Goal: Check status: Check status

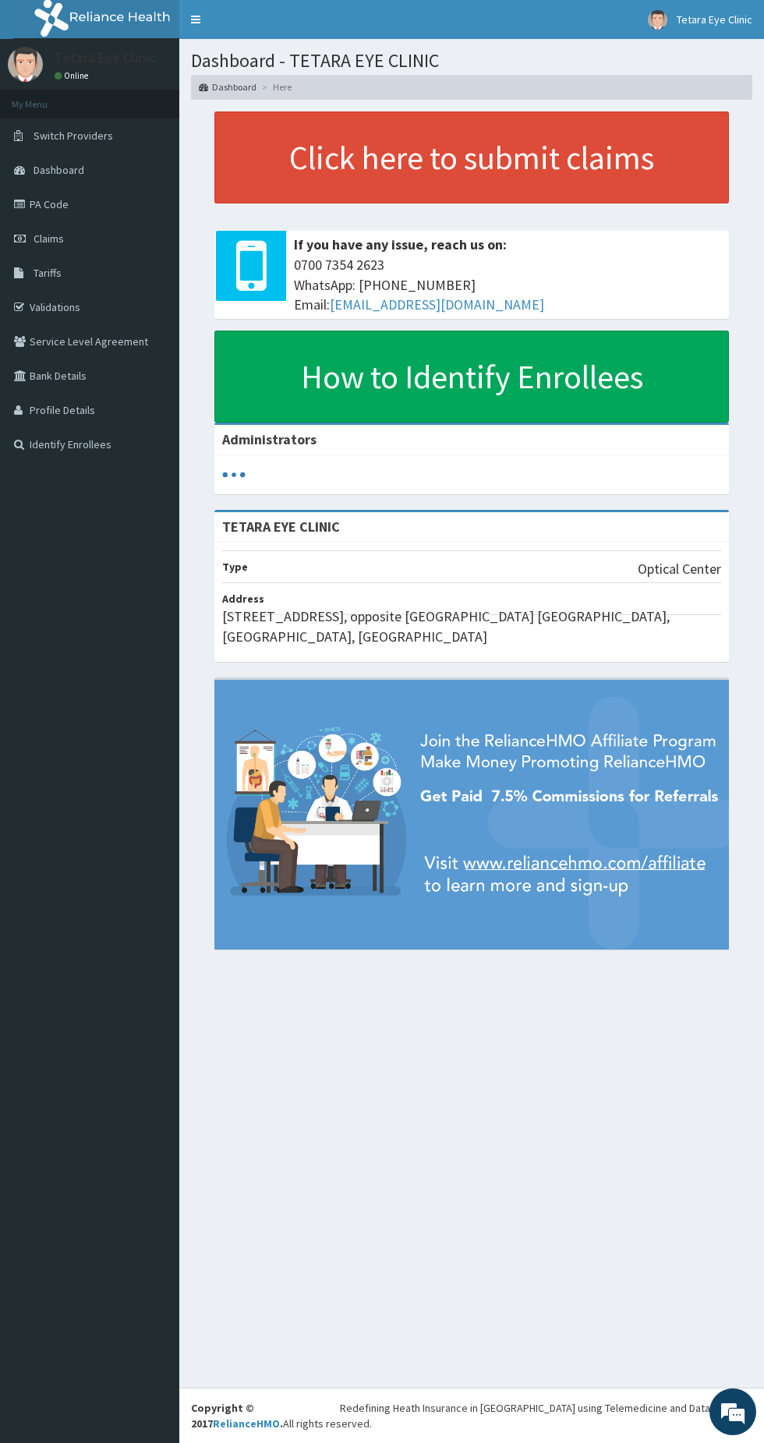
click at [62, 235] on span "Claims" at bounding box center [49, 239] width 30 height 14
click at [48, 204] on link "PA Code" at bounding box center [89, 204] width 179 height 34
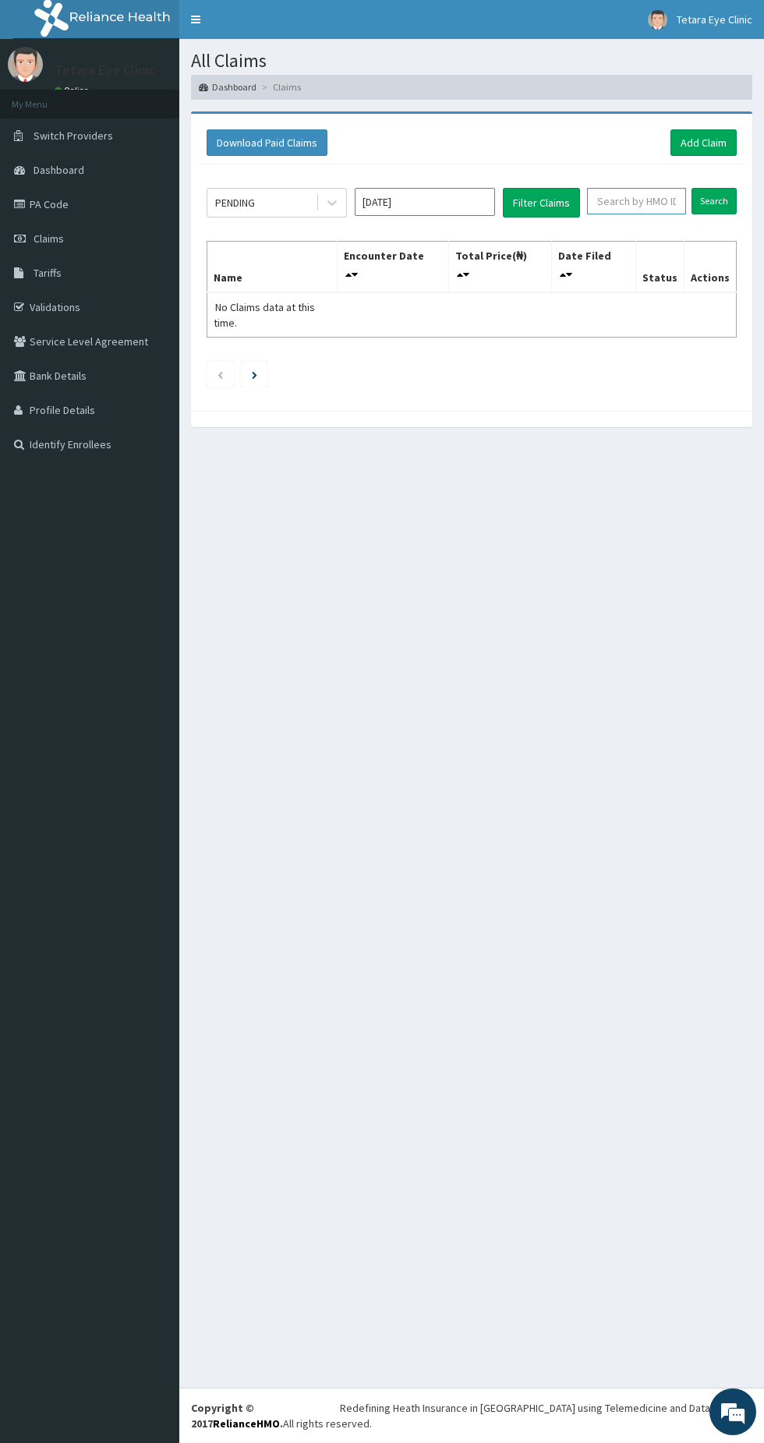
click at [618, 202] on input "text" at bounding box center [636, 201] width 99 height 27
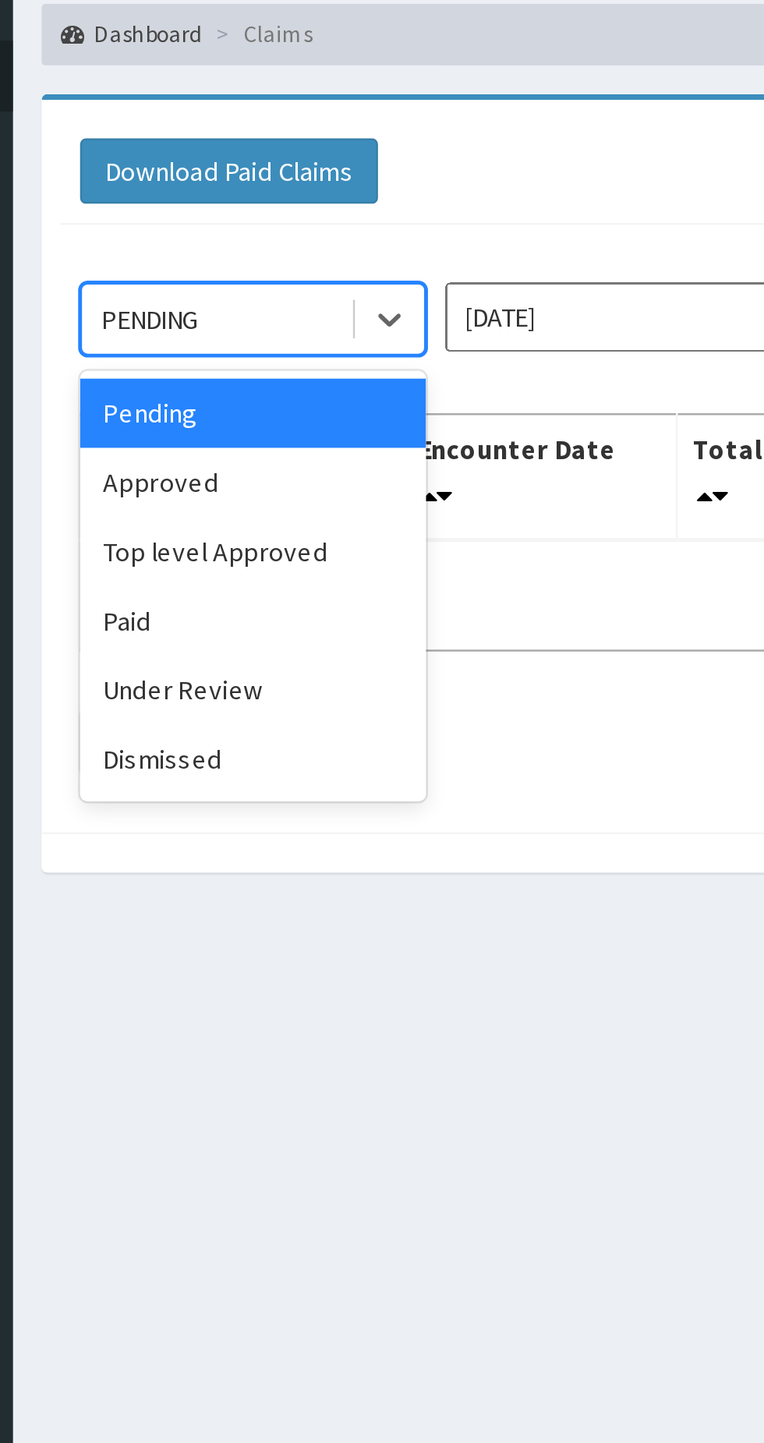
click at [232, 328] on div "Paid" at bounding box center [277, 325] width 140 height 28
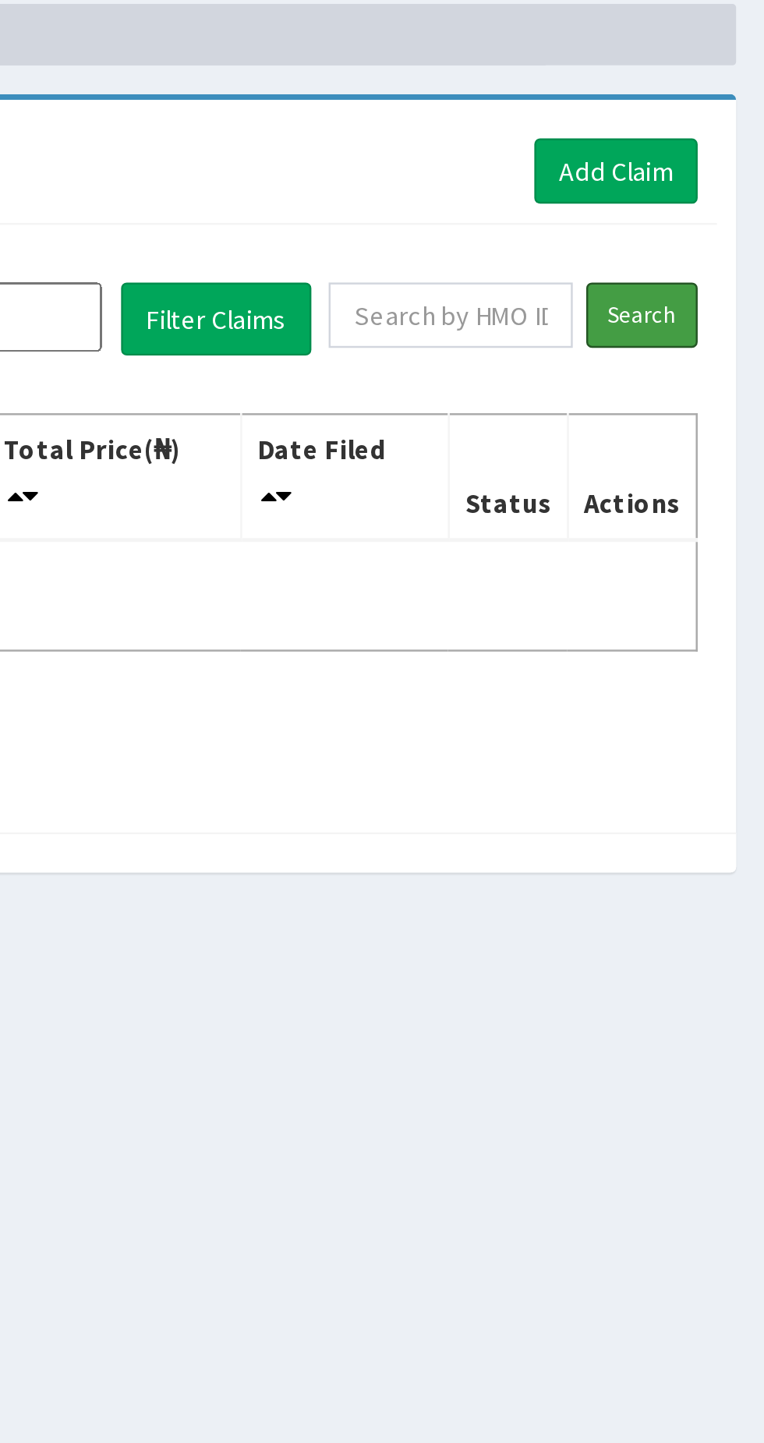
click at [705, 204] on input "Search" at bounding box center [713, 201] width 45 height 27
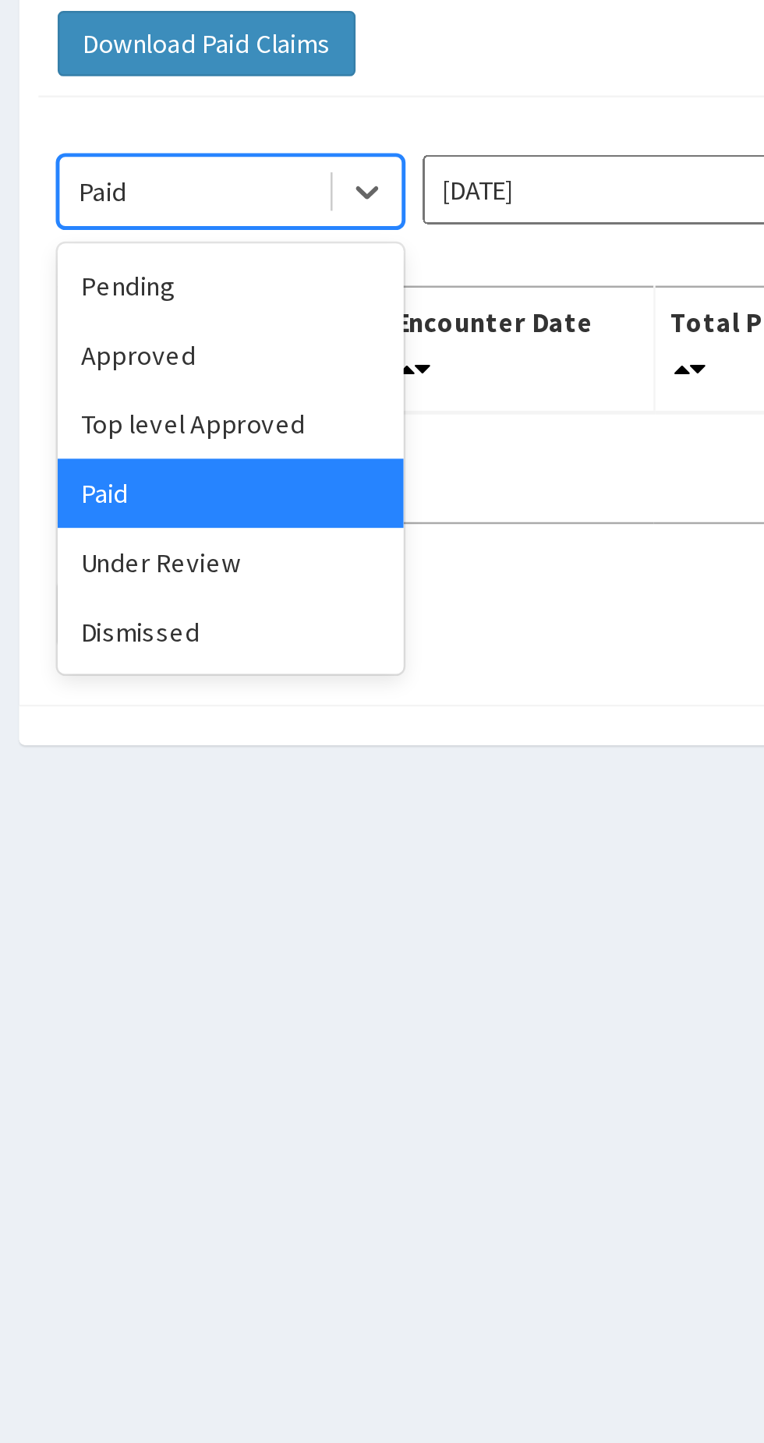
click at [243, 267] on div "Approved" at bounding box center [277, 269] width 140 height 28
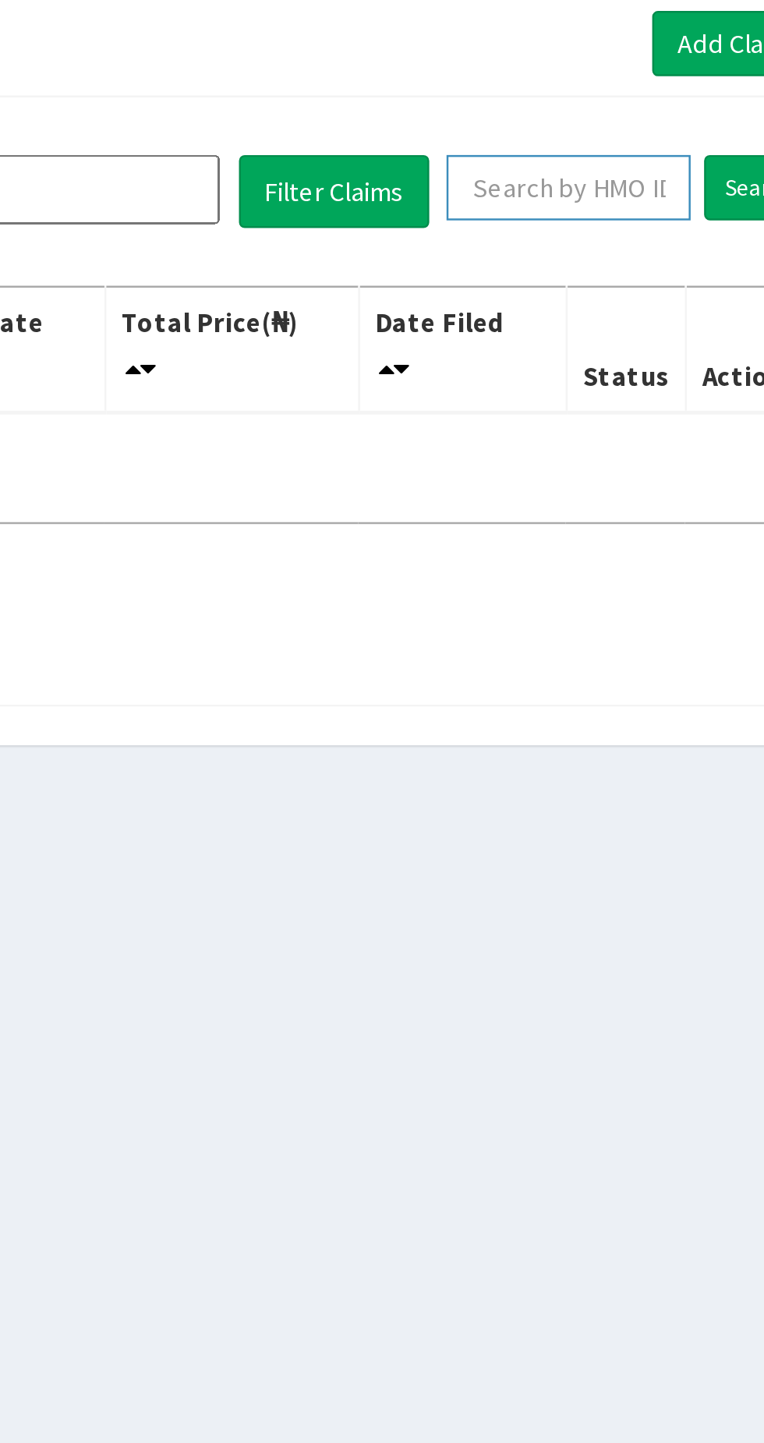
click at [614, 207] on input "text" at bounding box center [636, 201] width 99 height 27
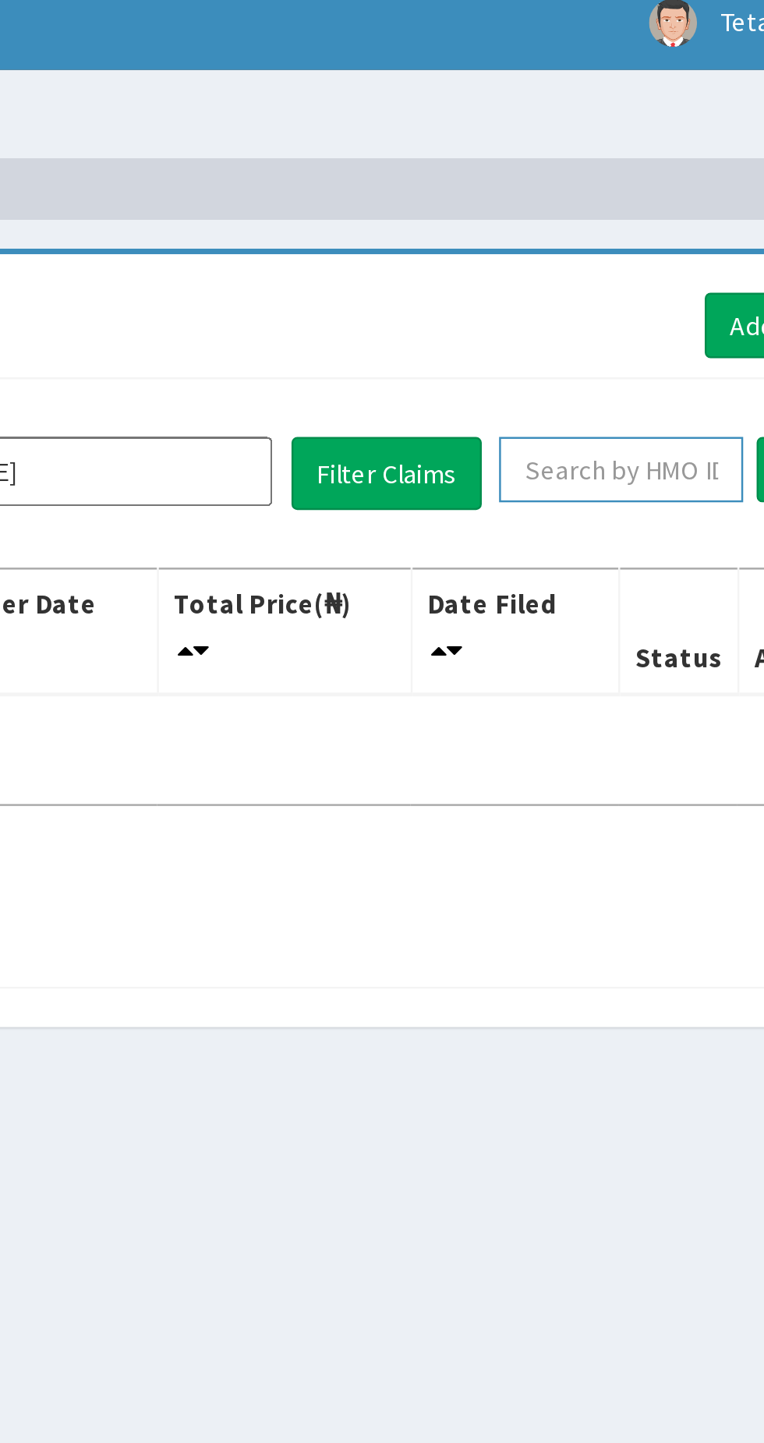
click at [617, 200] on input "text" at bounding box center [636, 201] width 99 height 27
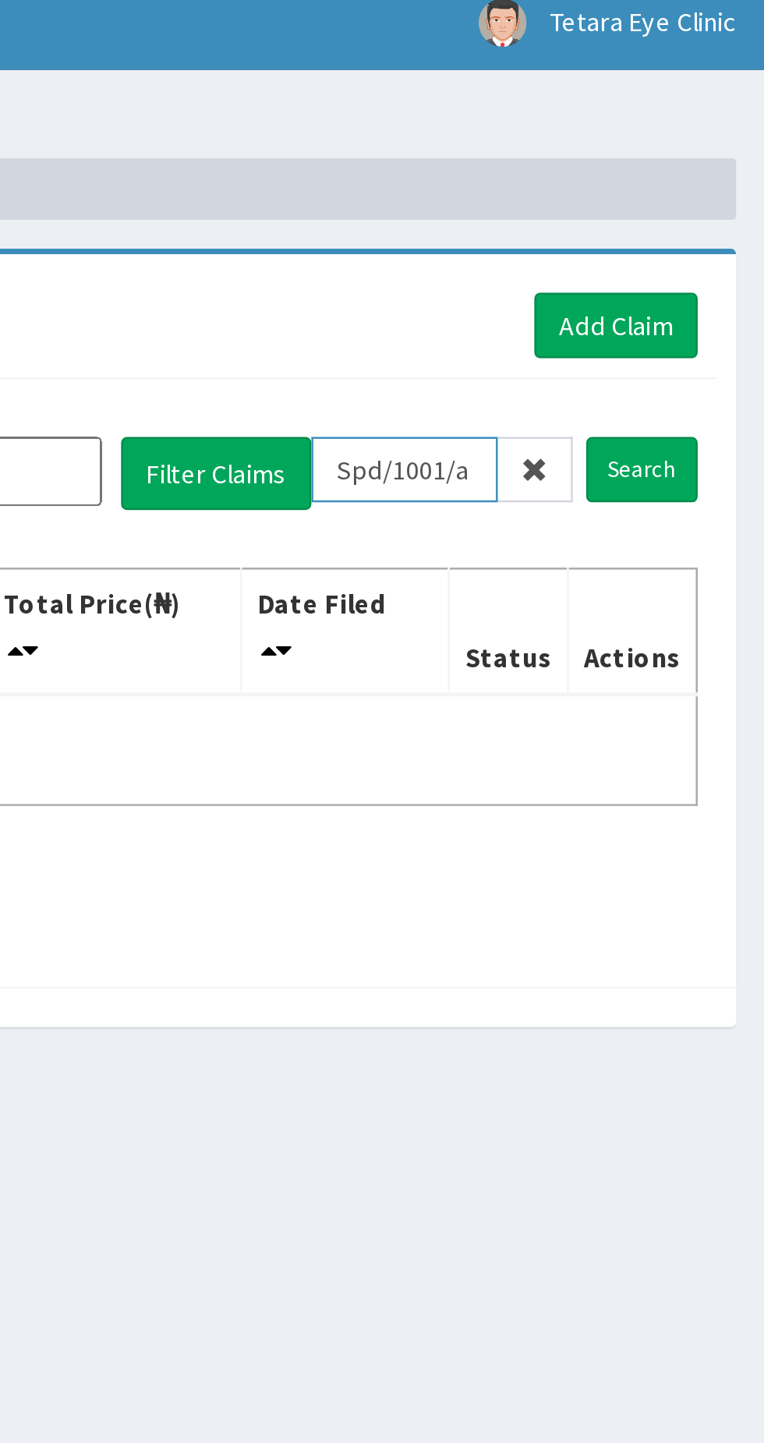
type input "Spd/1001/a"
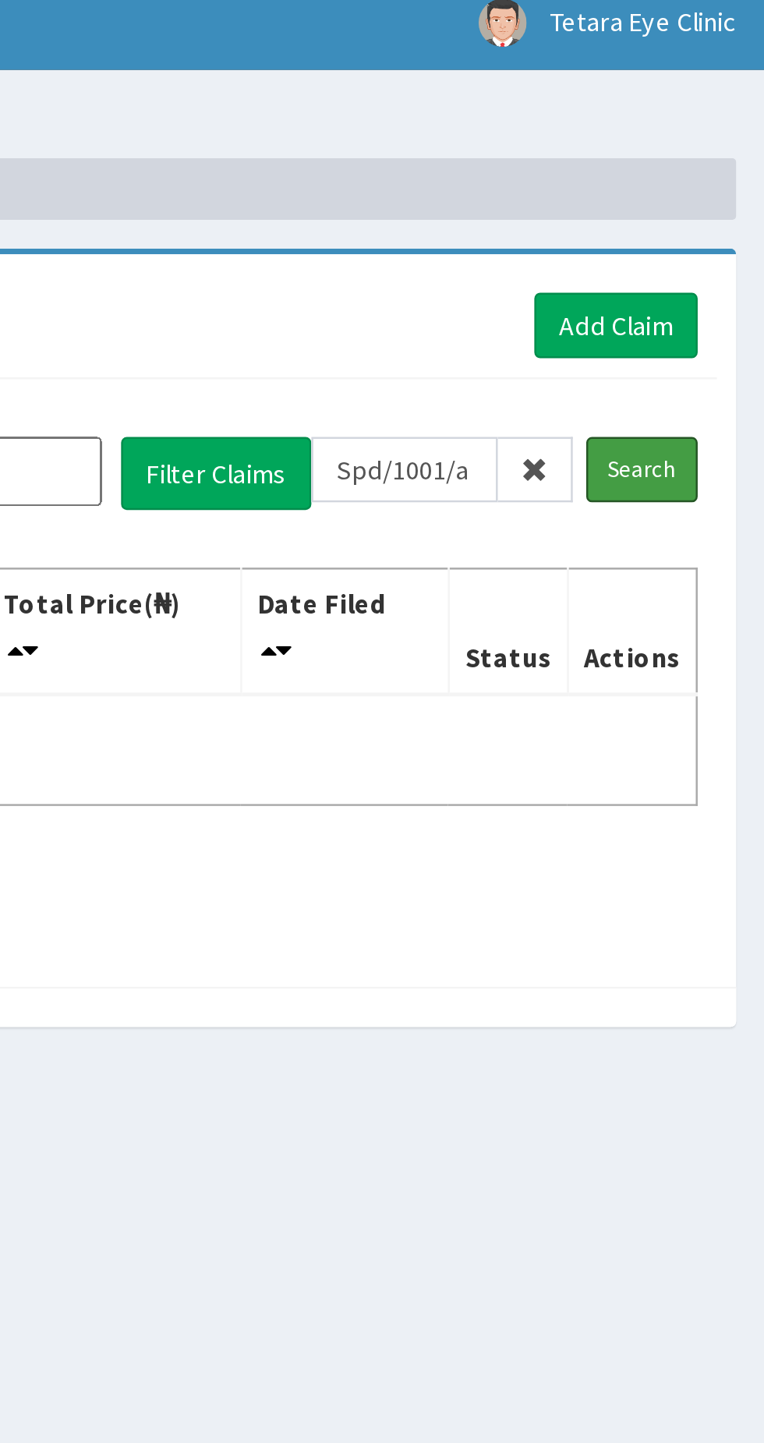
click at [719, 206] on input "Search" at bounding box center [713, 201] width 45 height 27
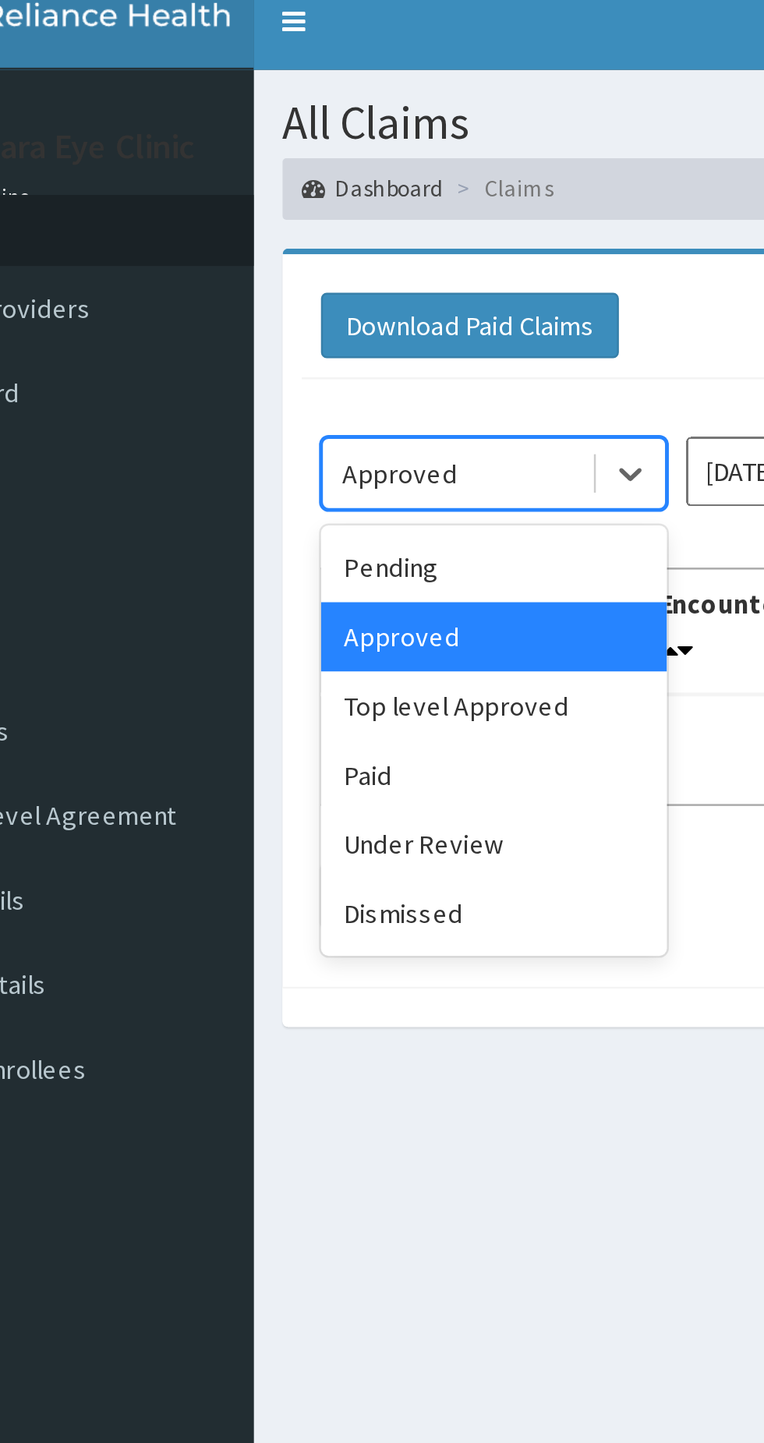
click at [249, 239] on div "Pending" at bounding box center [277, 241] width 140 height 28
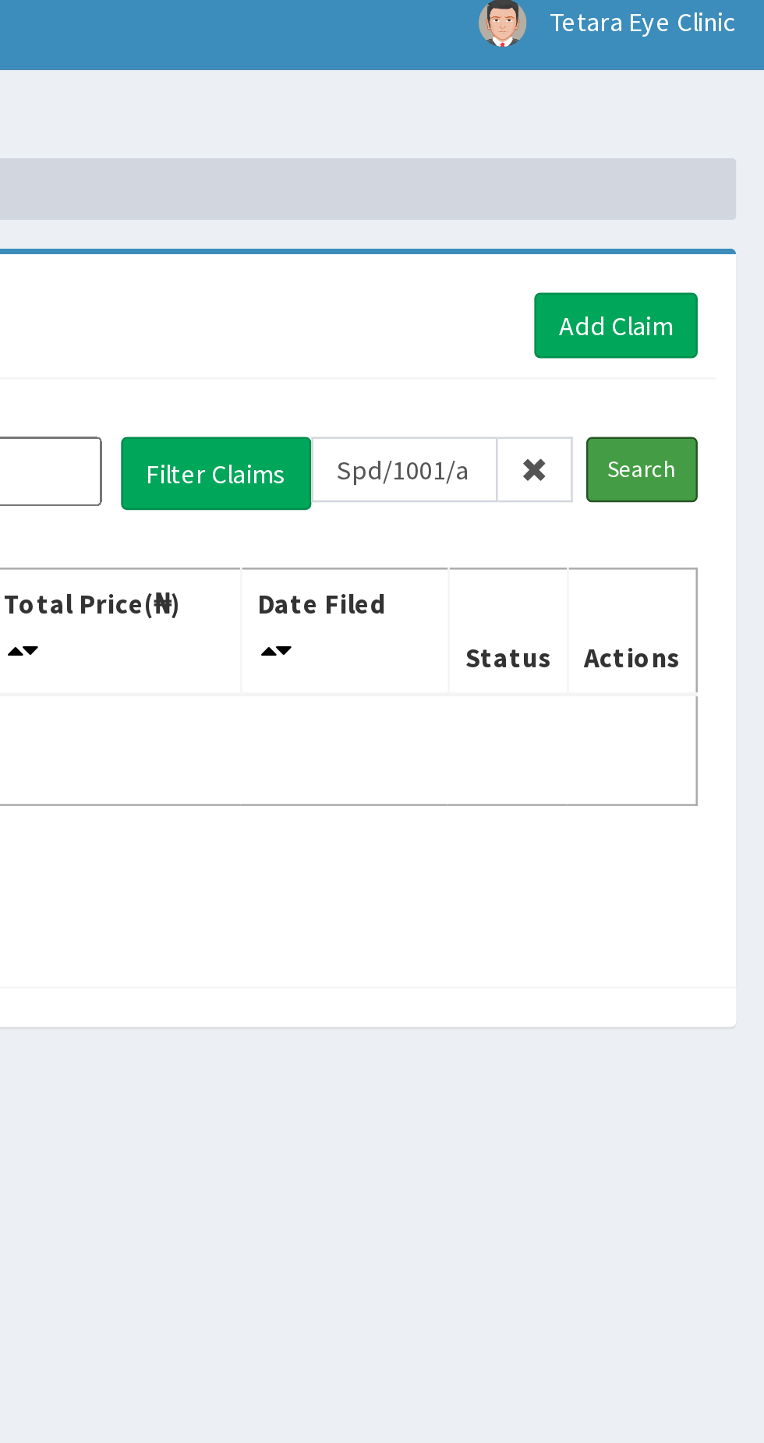
click at [719, 203] on input "Search" at bounding box center [713, 201] width 45 height 27
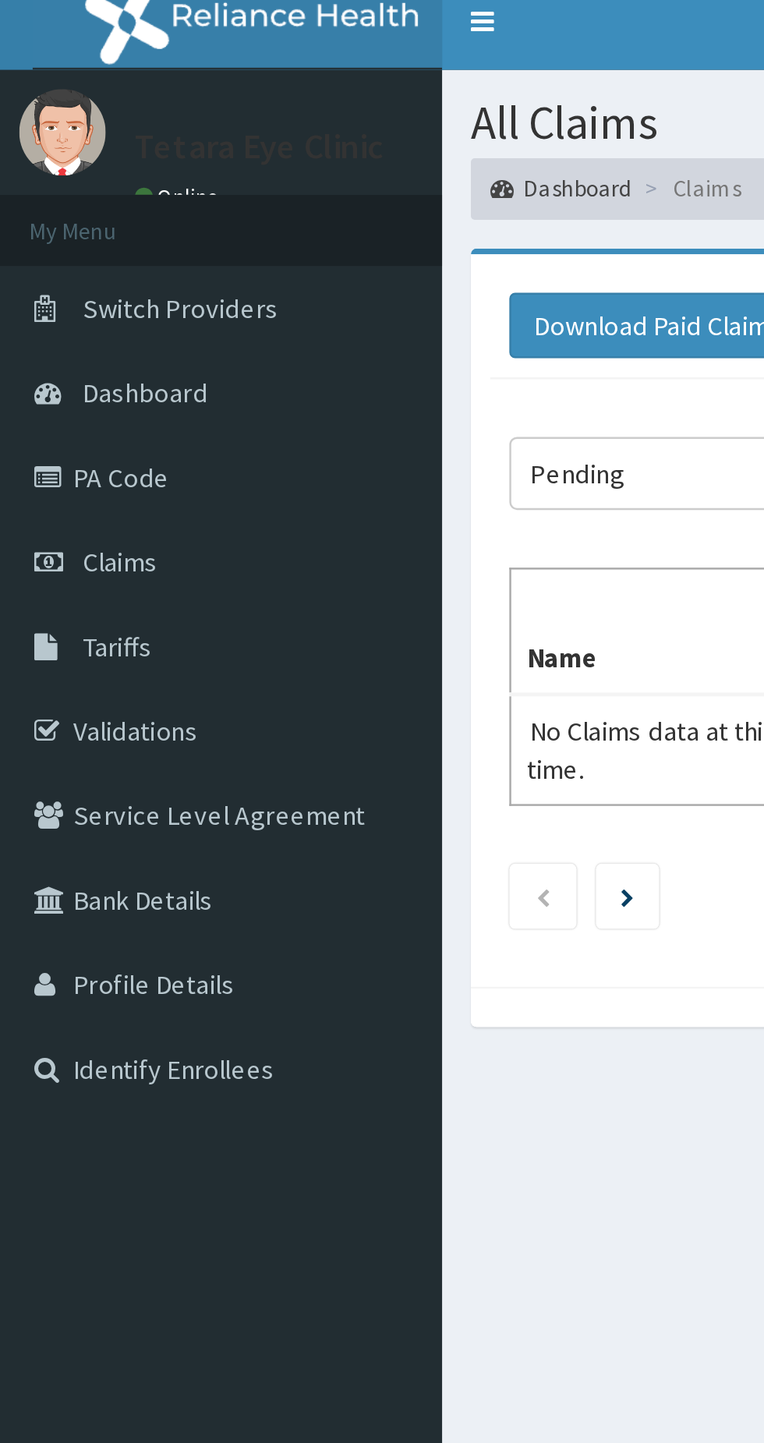
click at [51, 203] on link "PA Code" at bounding box center [89, 204] width 179 height 34
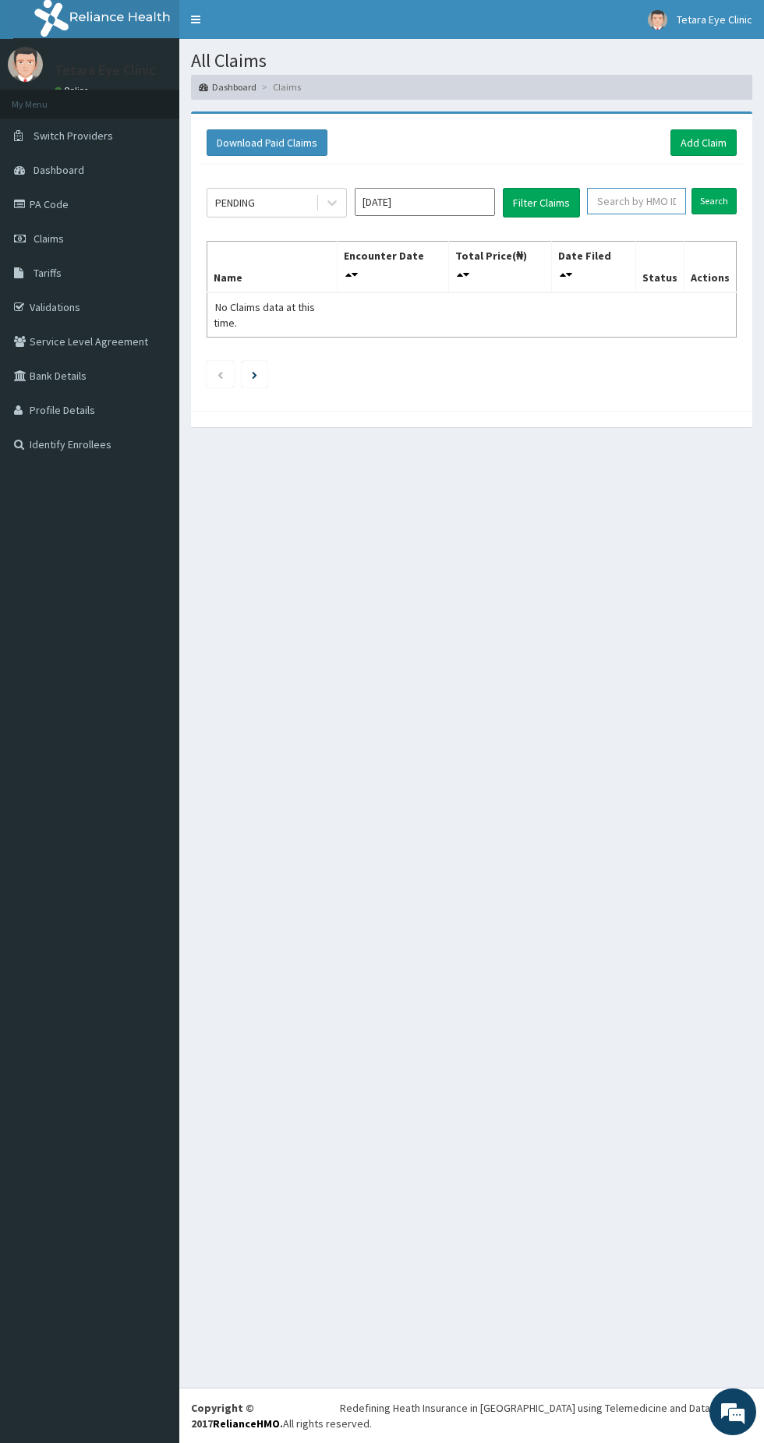
click at [633, 200] on input "text" at bounding box center [636, 201] width 99 height 27
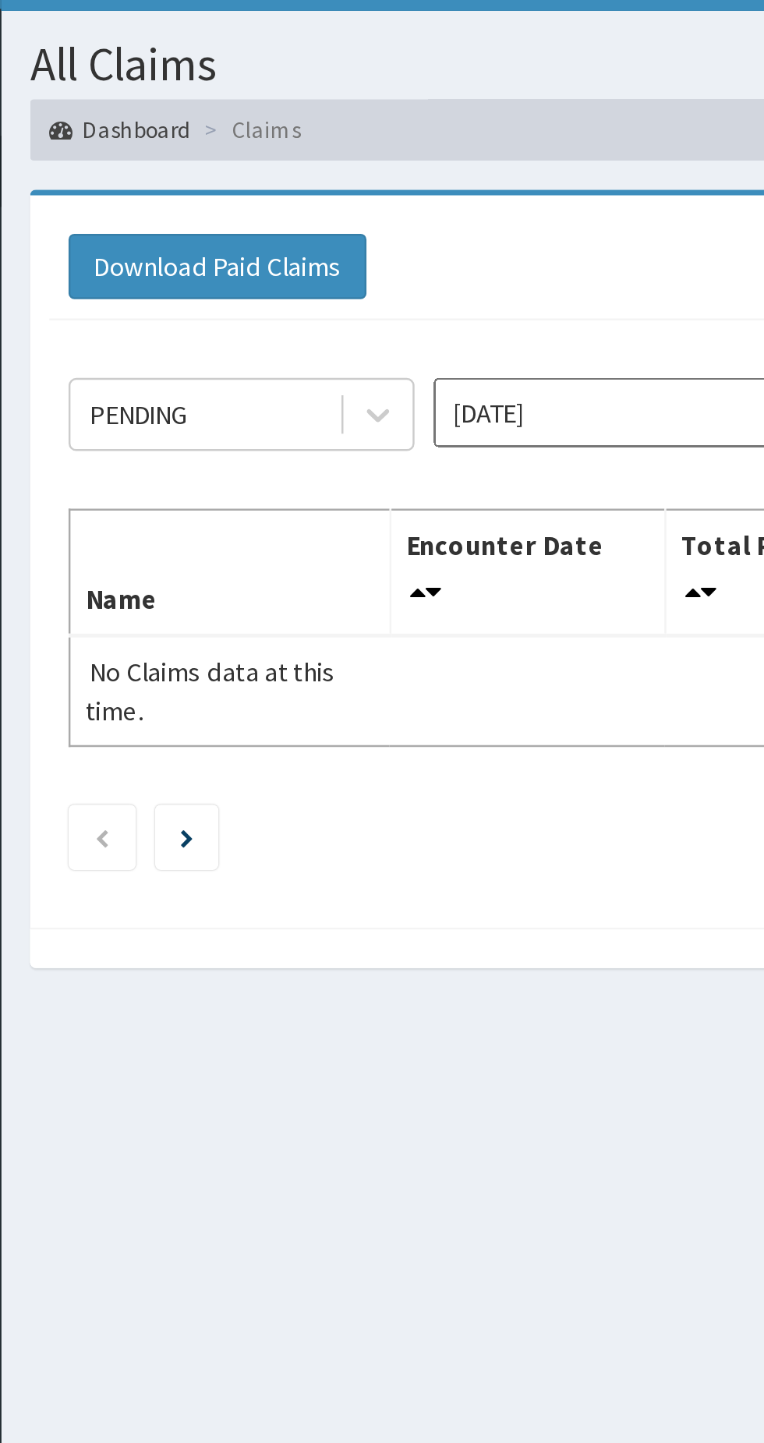
click at [410, 207] on input "[DATE]" at bounding box center [425, 202] width 140 height 28
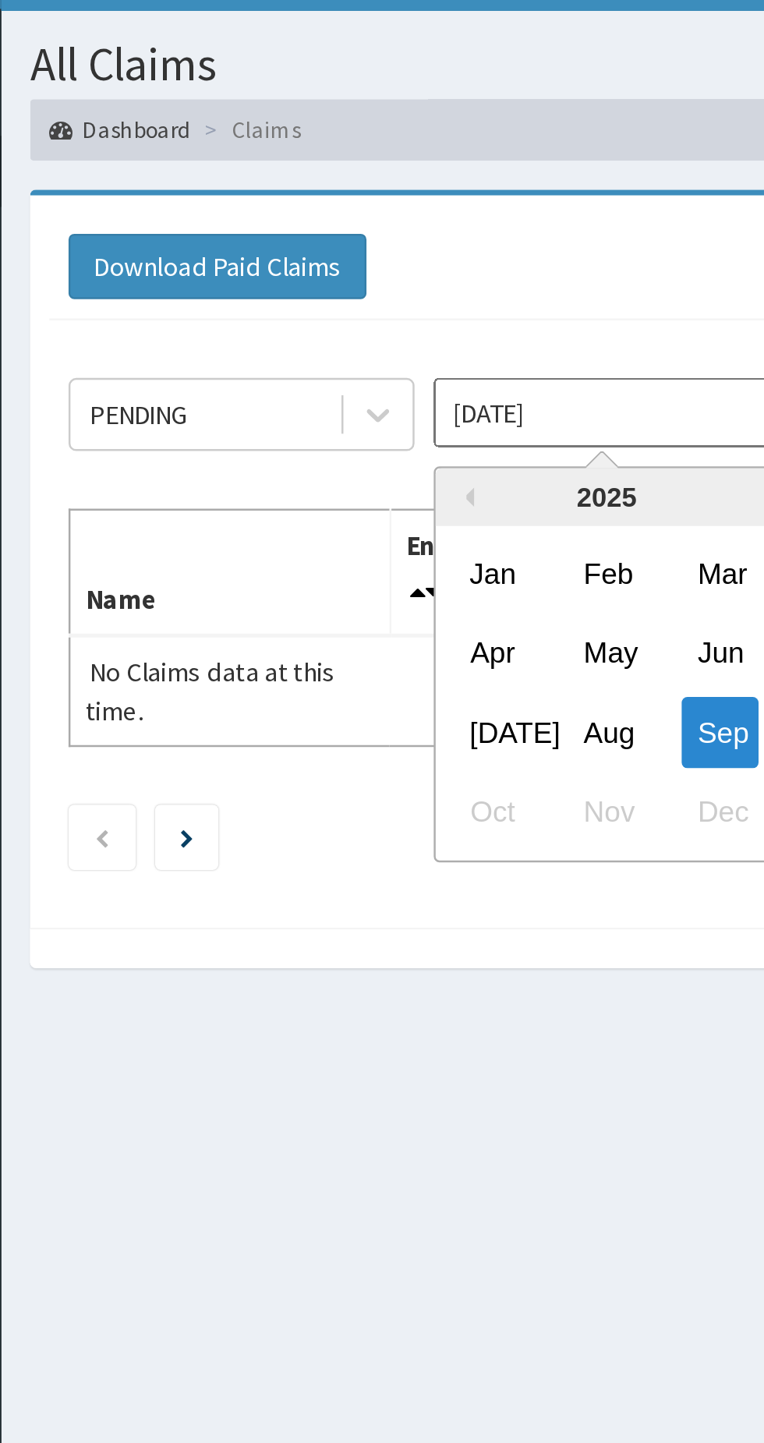
click at [424, 337] on div "Aug" at bounding box center [424, 330] width 31 height 29
type input "Aug 2025"
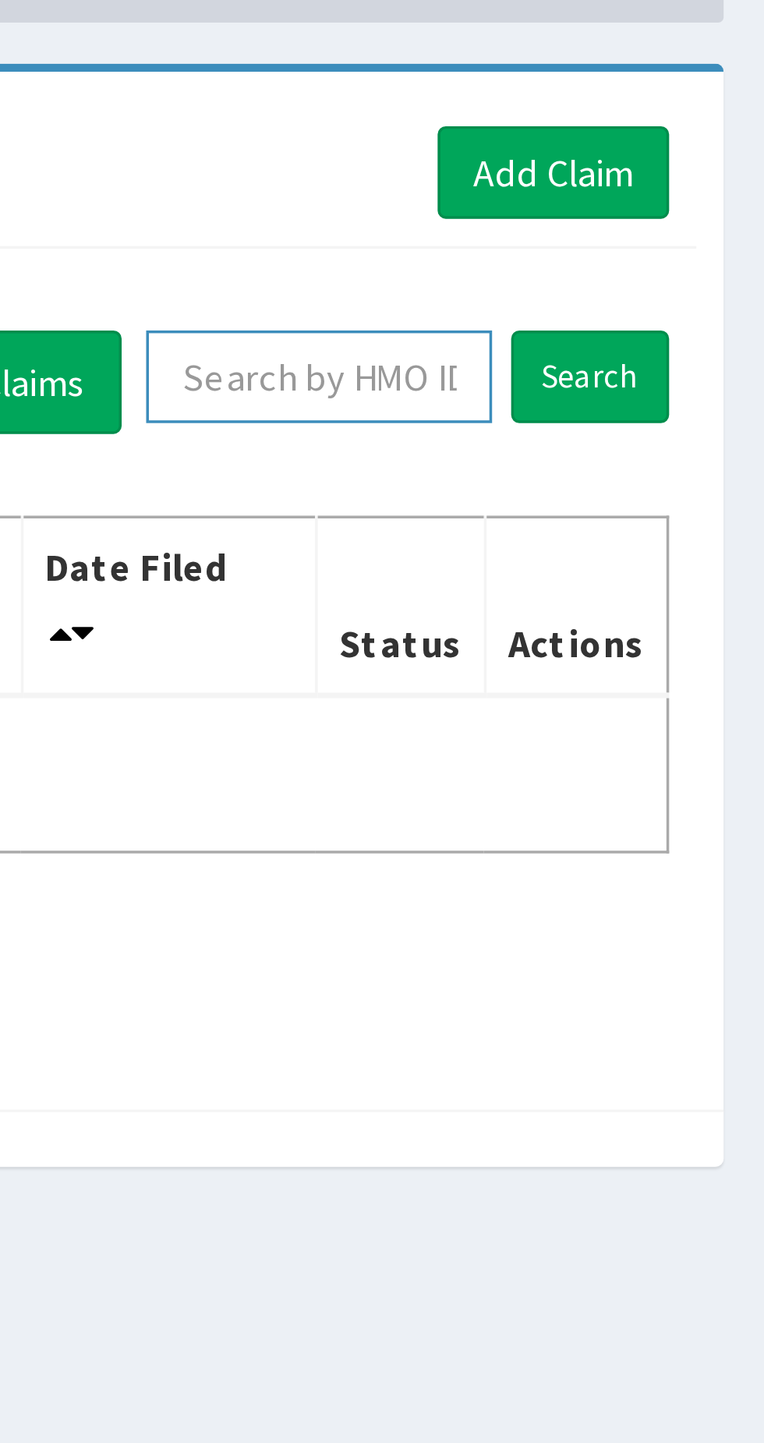
click at [647, 200] on input "text" at bounding box center [636, 201] width 99 height 27
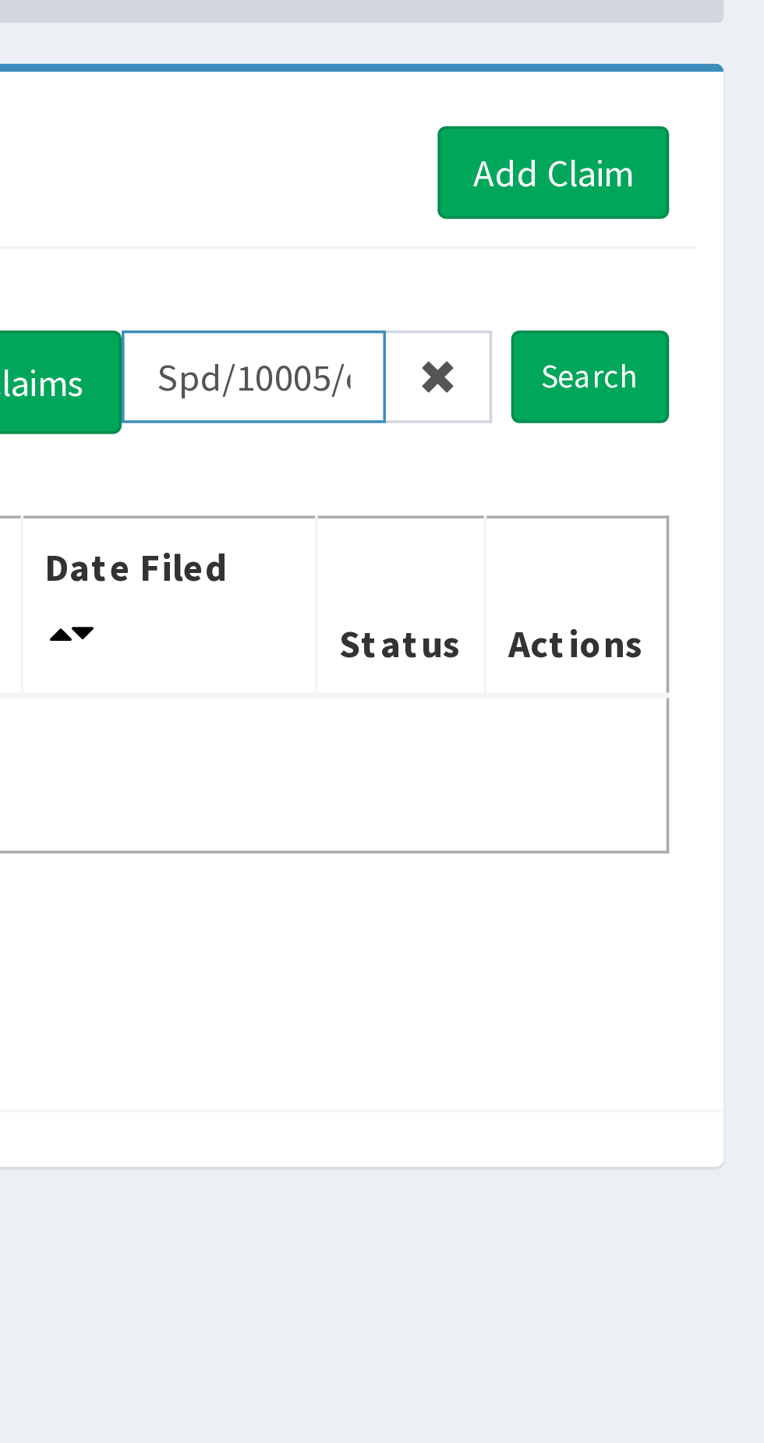
scroll to position [0, 1]
type input "Spd/10005/e"
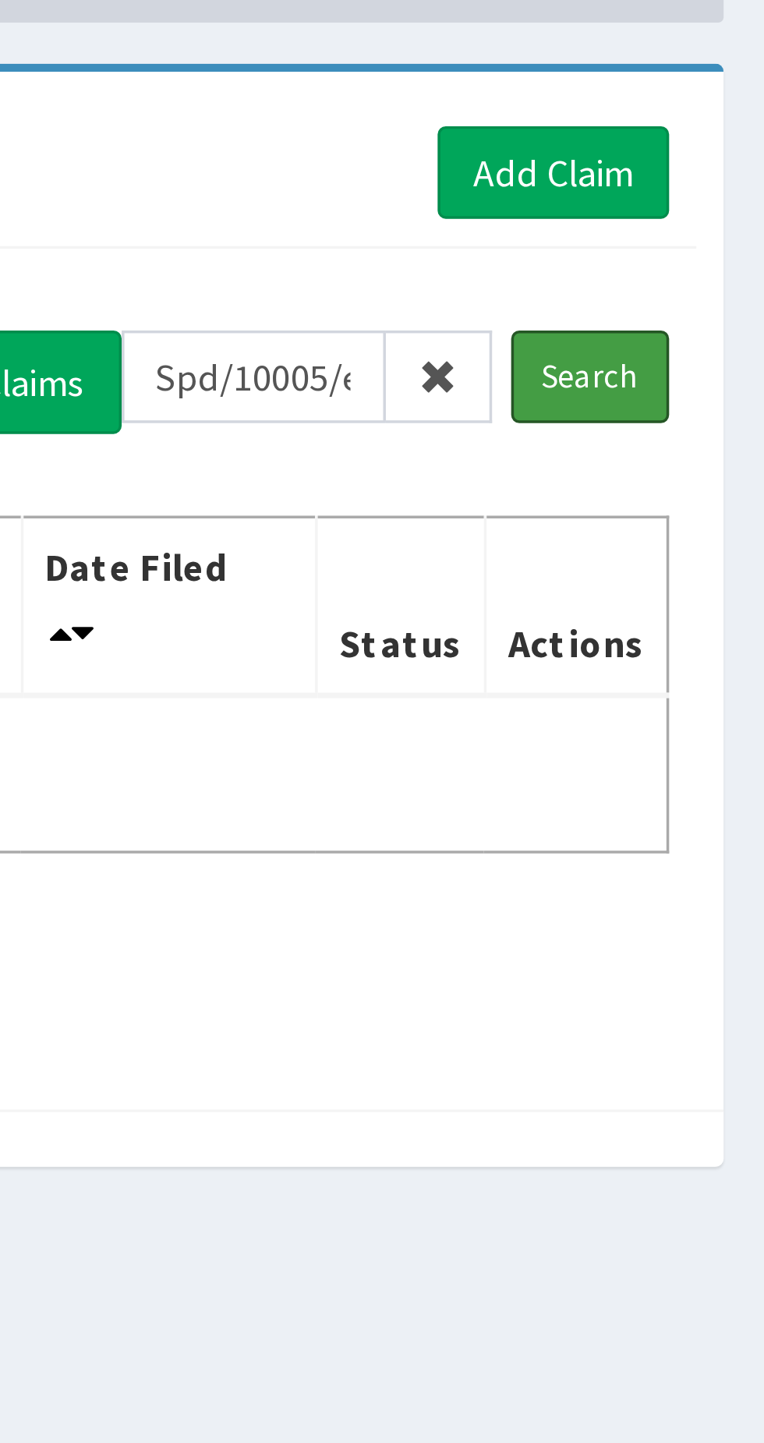
click at [722, 200] on input "Search" at bounding box center [713, 201] width 45 height 27
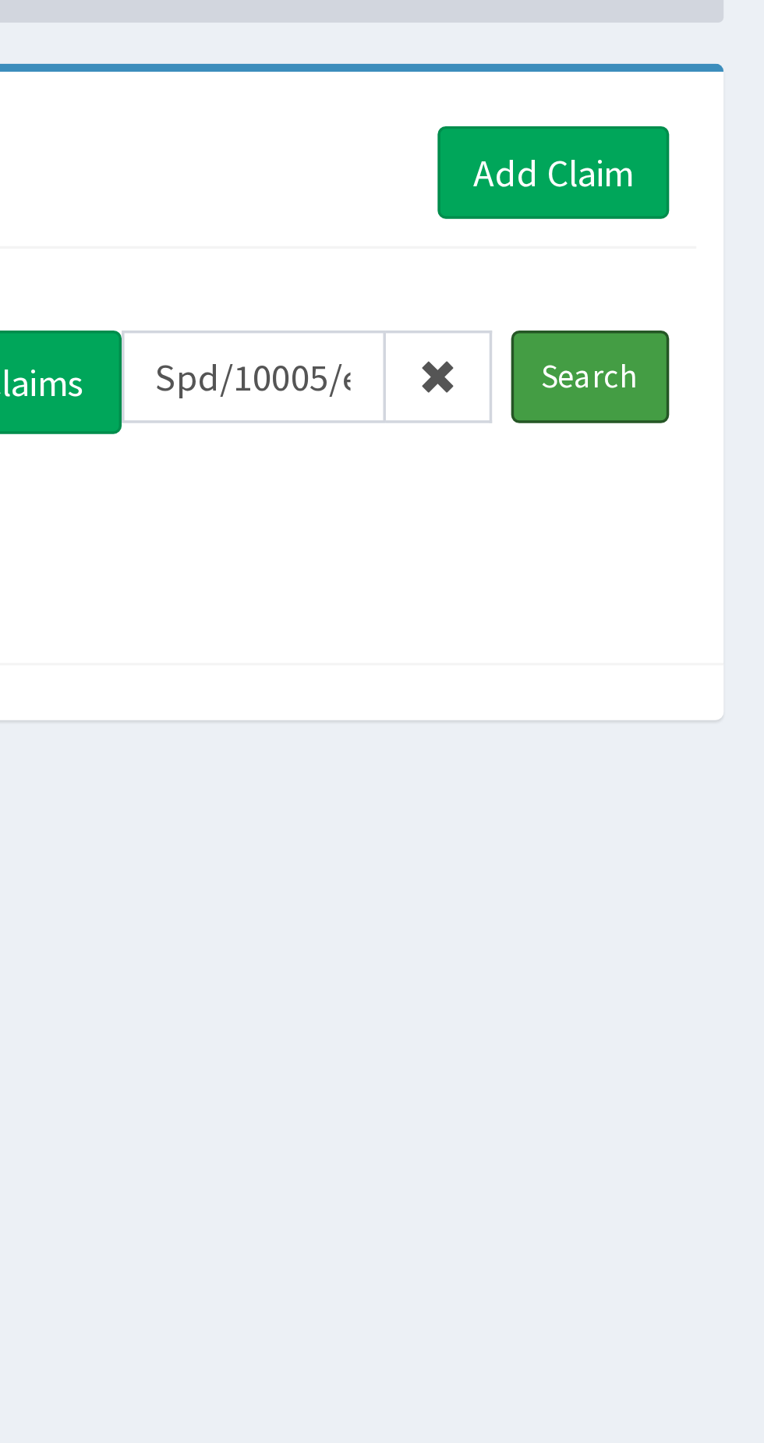
scroll to position [0, 0]
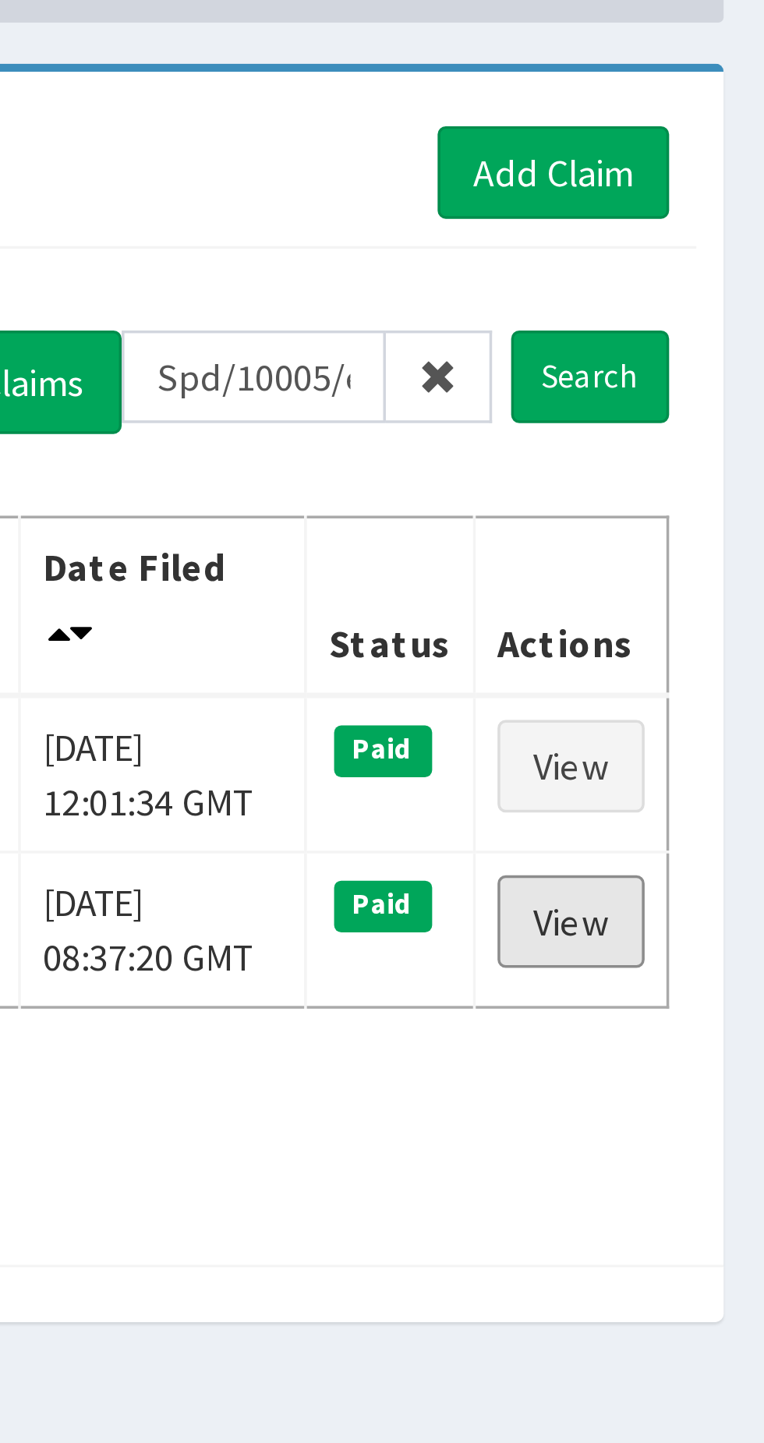
click at [709, 358] on link "View" at bounding box center [709, 357] width 42 height 27
